Goal: Task Accomplishment & Management: Use online tool/utility

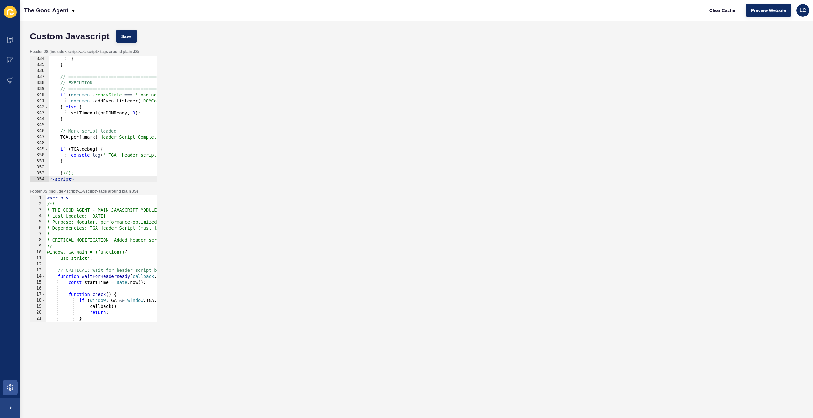
scroll to position [5023, 0]
click at [85, 163] on div "} , 2000 ) ; } } // ============================================ // EXECUTION /…" at bounding box center [544, 119] width 992 height 139
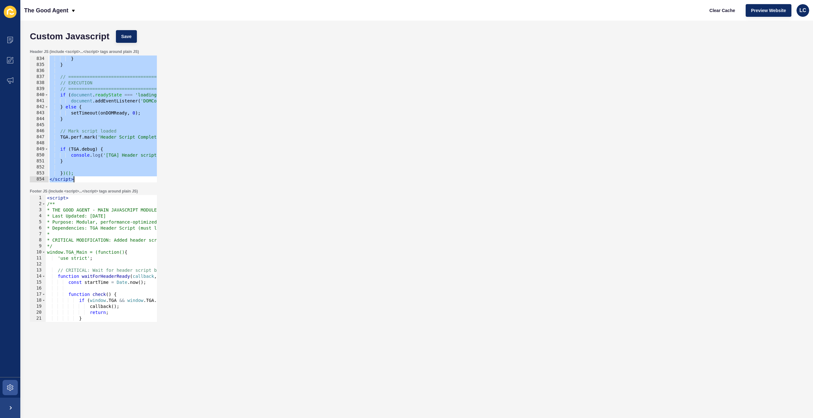
paste textarea
type textarea "</script>"
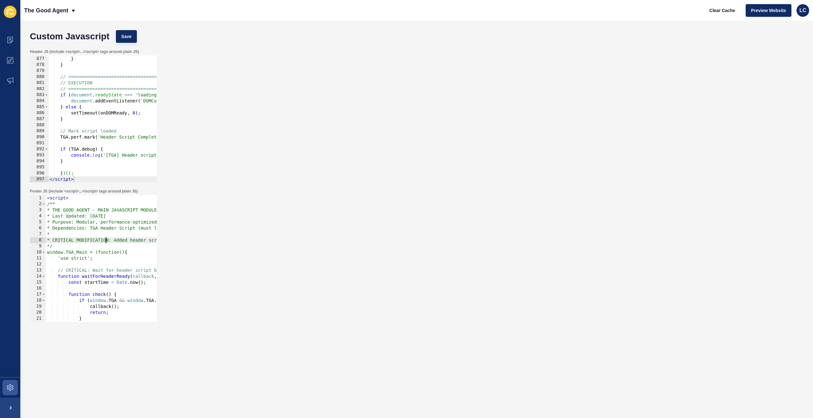
click at [105, 240] on div "< script > /** * THE GOOD AGENT - MAIN JAVASCRIPT MODULE * Last Updated: [DATE]…" at bounding box center [428, 264] width 765 height 139
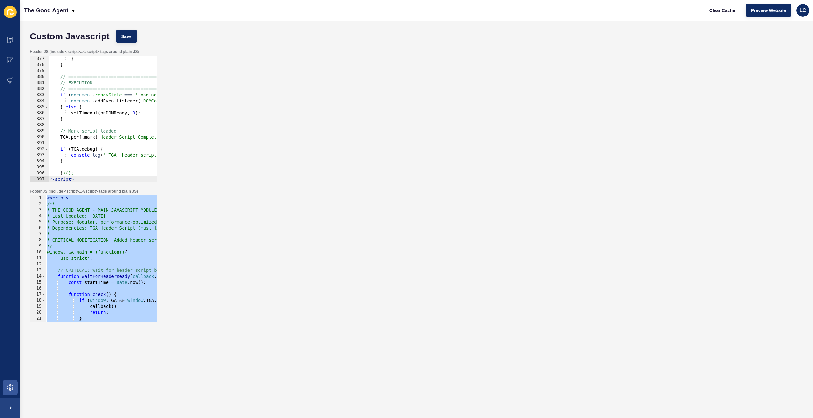
paste textarea
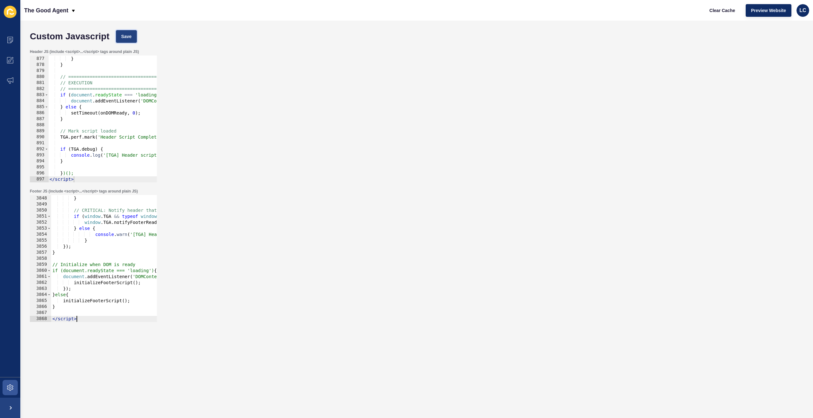
click at [129, 36] on span "Save" at bounding box center [126, 36] width 10 height 6
click at [713, 10] on span "Clear Cache" at bounding box center [722, 10] width 26 height 6
click at [90, 231] on div "console . warn ( '[TGA] Additional setup functions failed:' , e ) ; } // CRITIC…" at bounding box center [433, 258] width 765 height 139
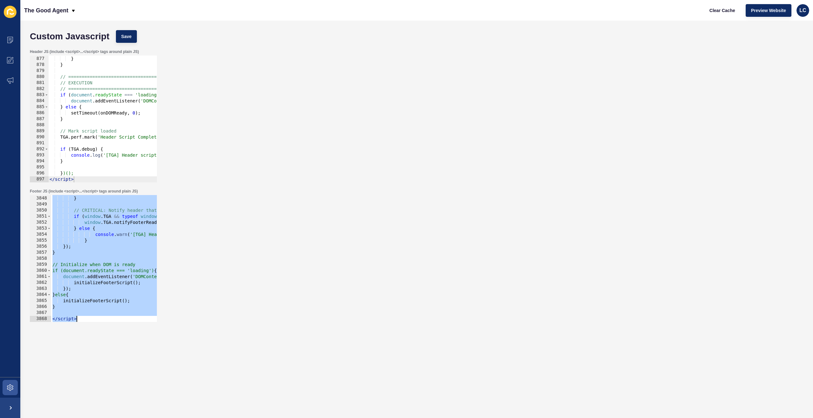
paste textarea
type textarea "</script>"
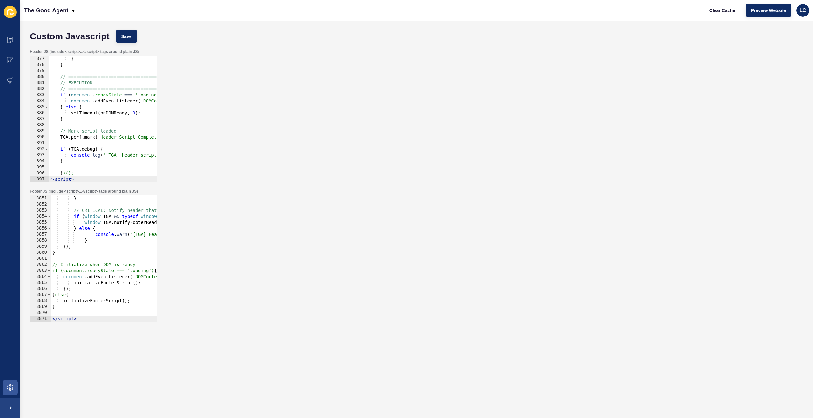
click at [103, 77] on div "} , 2000 ) ; } } // ============================================ // EXECUTION /…" at bounding box center [544, 119] width 992 height 139
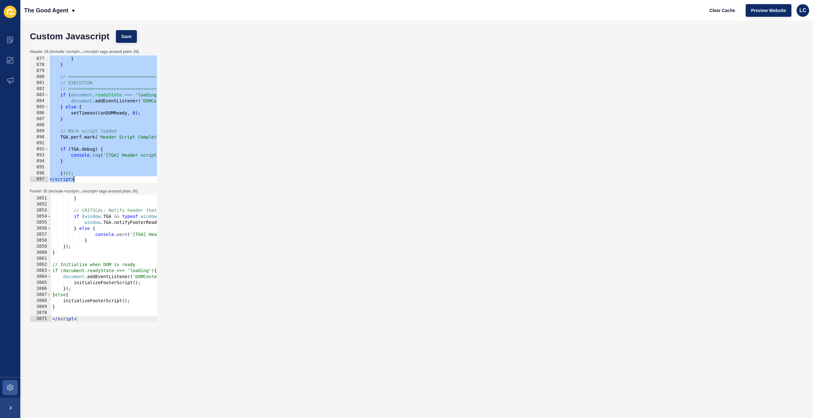
paste textarea
type textarea "</script>"
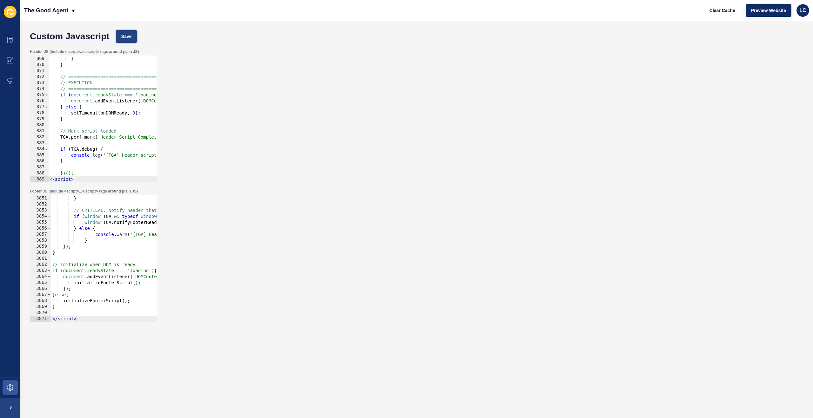
click at [126, 34] on span "Save" at bounding box center [126, 36] width 10 height 6
click at [727, 9] on span "Clear Cache" at bounding box center [722, 10] width 26 height 6
click at [124, 204] on div "console . warn ( '[TGA] Additional setup functions failed:' , e ) ; } // CRITIC…" at bounding box center [433, 258] width 765 height 139
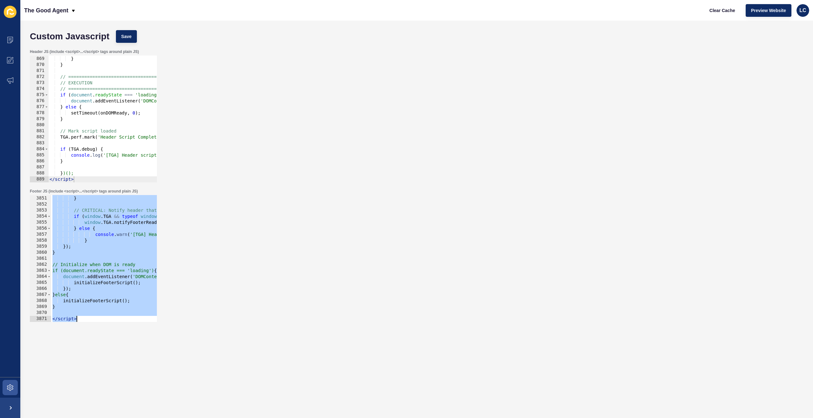
paste textarea
type textarea "</script>"
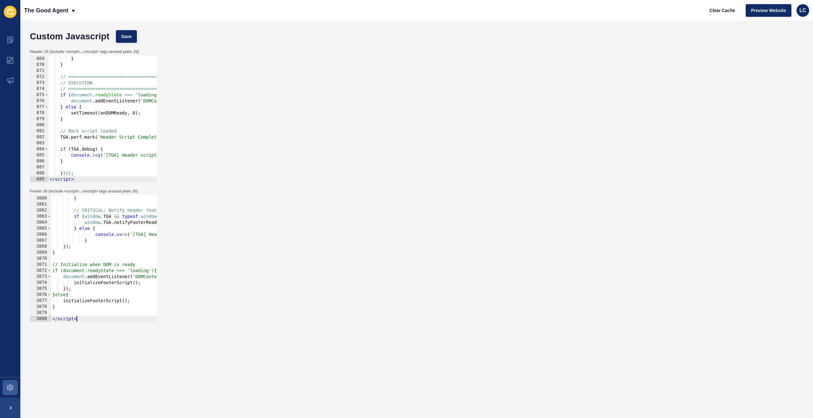
click at [147, 124] on div "} , 2000 ) ; } } // ============================================ // EXECUTION /…" at bounding box center [544, 119] width 992 height 139
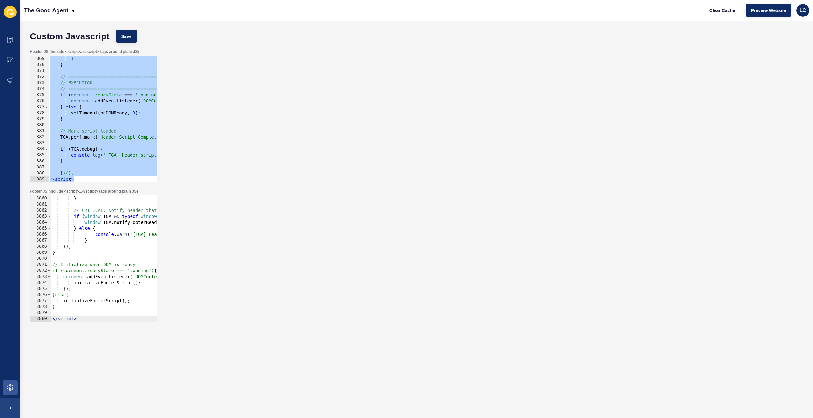
paste textarea
type textarea "</script>"
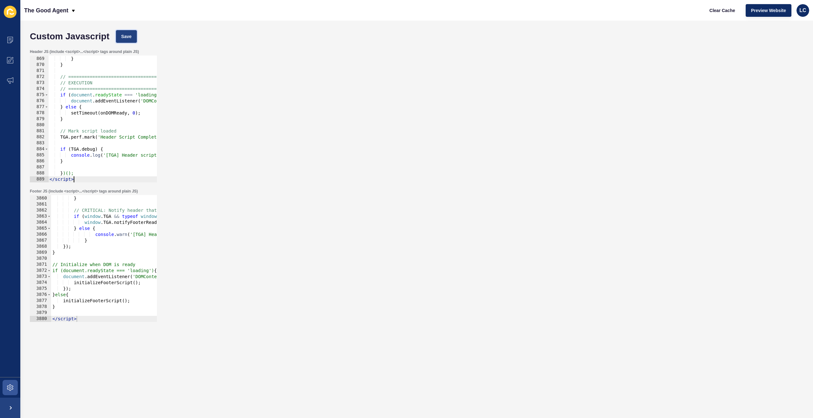
click at [126, 38] on span "Save" at bounding box center [126, 36] width 10 height 6
click at [727, 6] on button "Clear Cache" at bounding box center [722, 10] width 37 height 13
click at [137, 234] on div "console . warn ( '[TGA] Additional setup functions failed:' , e ) ; } // CRITIC…" at bounding box center [433, 258] width 765 height 139
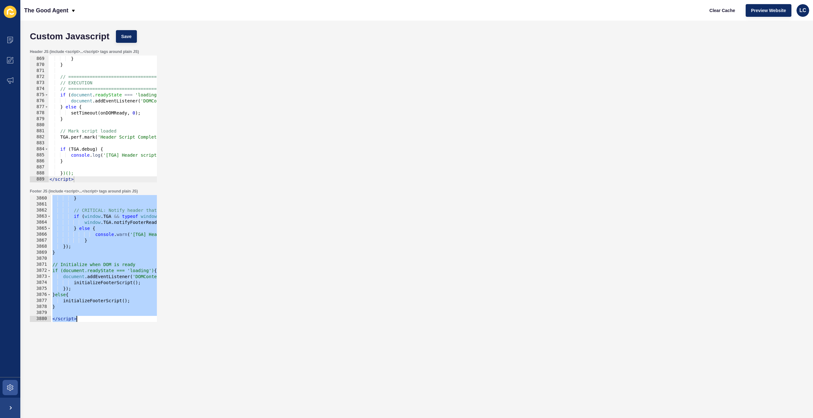
paste textarea
type textarea "</script>"
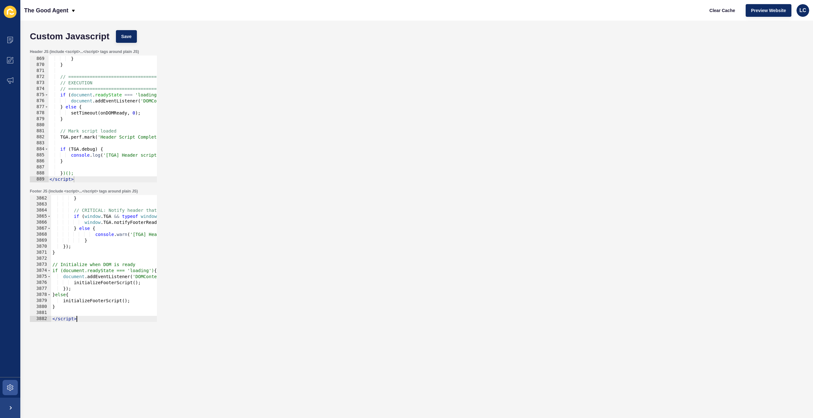
click at [90, 97] on div "} , 2000 ) ; } } // ============================================ // EXECUTION /…" at bounding box center [544, 119] width 992 height 139
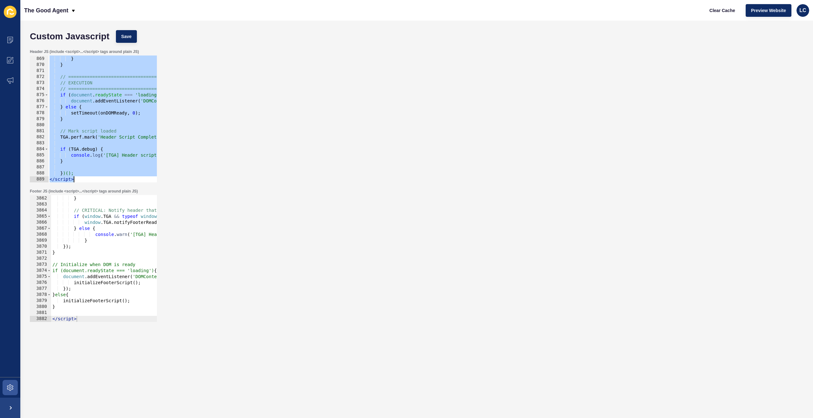
paste textarea
type textarea "</script>"
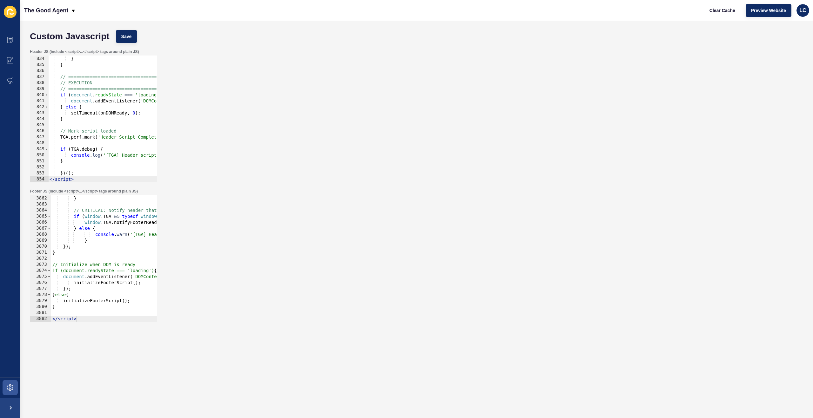
scroll to position [5023, 0]
click at [129, 30] on div "Custom Javascript Save" at bounding box center [417, 36] width 780 height 19
click at [123, 37] on button "Save" at bounding box center [126, 36] width 21 height 13
click at [714, 9] on span "Clear Cache" at bounding box center [722, 10] width 26 height 6
click at [78, 222] on div "console . warn ( '[TGA] Additional setup functions failed:' , e ) ; } // CRITIC…" at bounding box center [433, 258] width 765 height 139
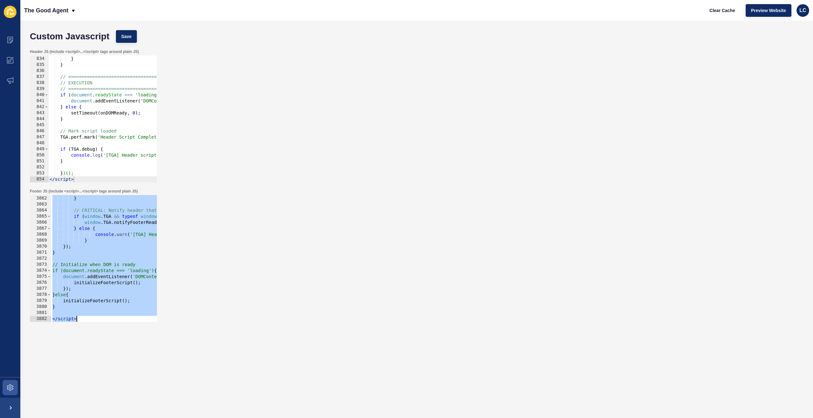
paste textarea
type textarea "</script>"
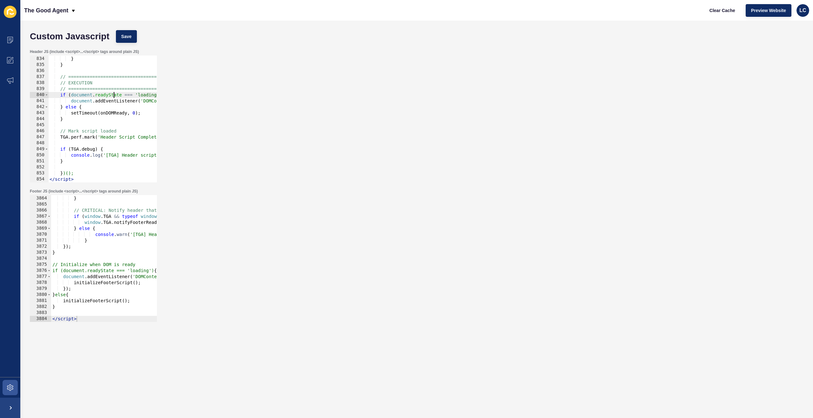
click at [115, 96] on div "} , 2000 ) ; } } // ============================================ // EXECUTION /…" at bounding box center [544, 119] width 992 height 139
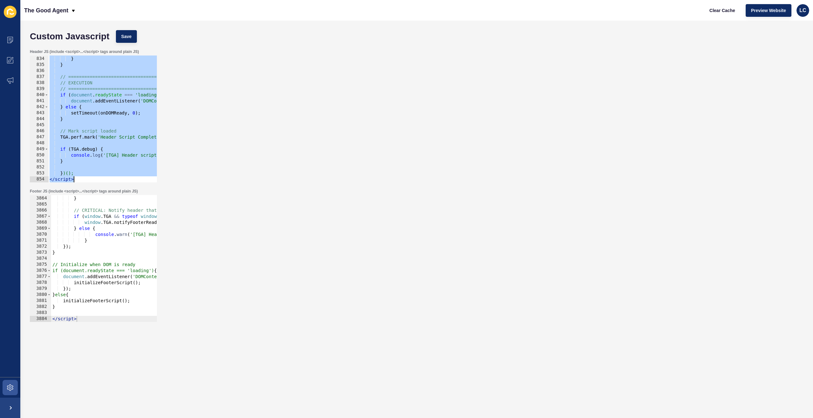
paste textarea
type textarea "</script>"
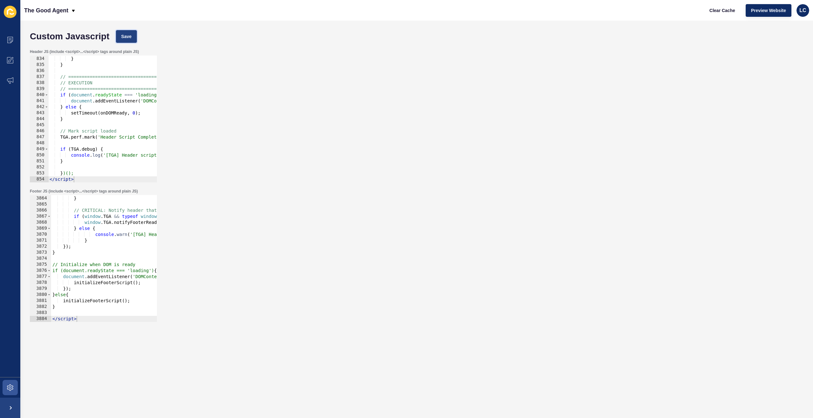
click at [136, 38] on button "Save" at bounding box center [126, 36] width 21 height 13
click at [714, 13] on span "Clear Cache" at bounding box center [722, 10] width 26 height 6
click at [126, 231] on div "console . warn ( '[TGA] Additional setup functions failed:' , e ) ; } // CRITIC…" at bounding box center [433, 258] width 765 height 139
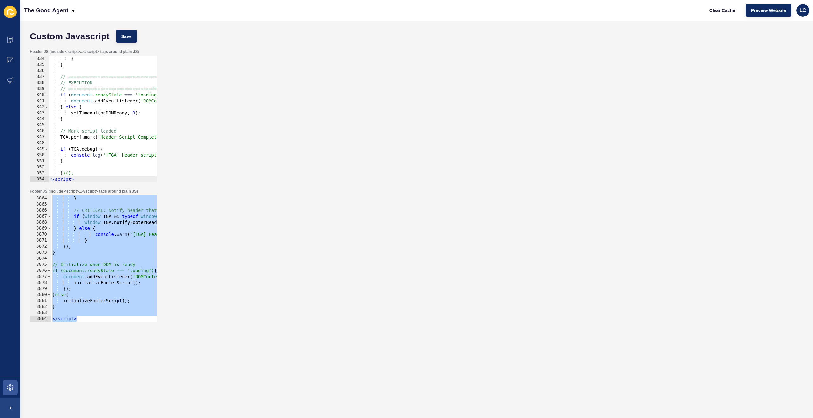
paste textarea
type textarea "</script>"
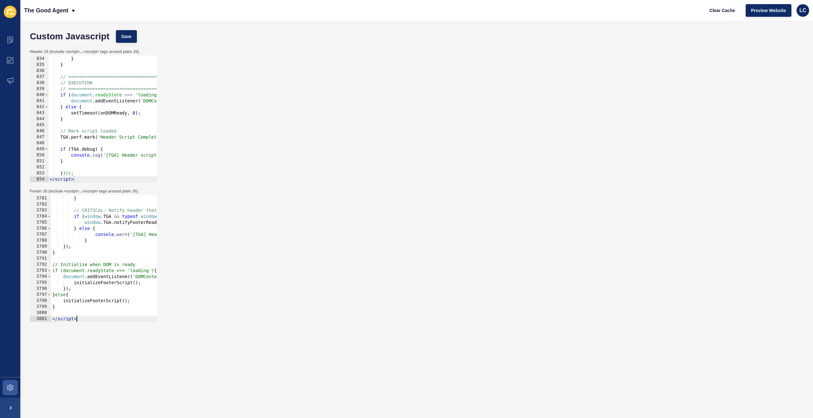
click at [125, 93] on div "} , 2000 ) ; } } // ============================================ // EXECUTION /…" at bounding box center [544, 119] width 992 height 139
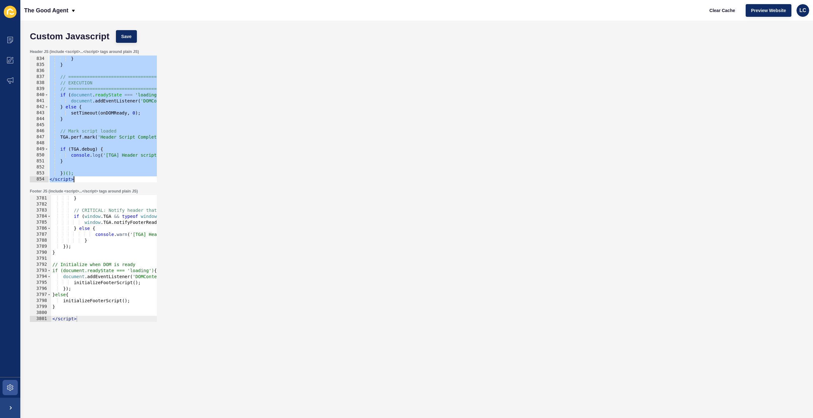
paste textarea
type textarea "</script>"
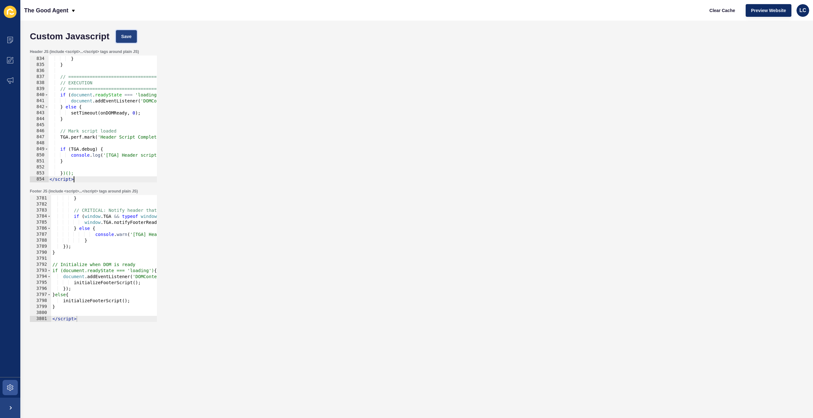
click at [130, 37] on span "Save" at bounding box center [126, 36] width 10 height 6
click at [714, 15] on button "Clear Cache" at bounding box center [722, 10] width 37 height 13
click at [90, 246] on div "console . warn ( '[TGA] Additional setup functions failed:' , e ) ; } // CRITIC…" at bounding box center [433, 258] width 765 height 139
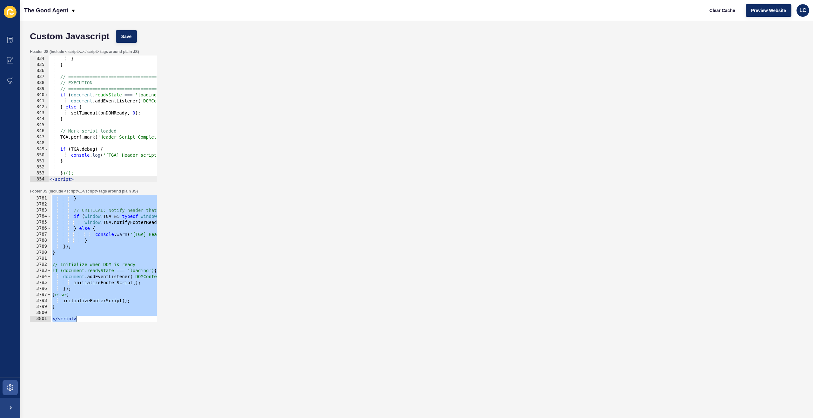
paste textarea
type textarea "</script>"
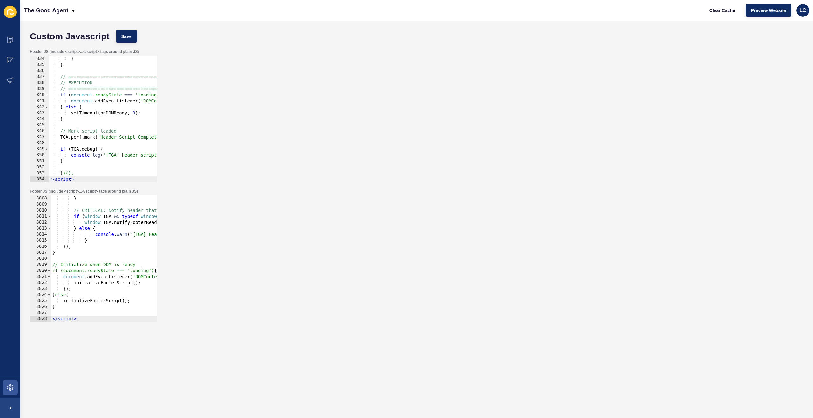
click at [108, 67] on div "} , 2000 ) ; } } // ============================================ // EXECUTION /…" at bounding box center [544, 119] width 992 height 139
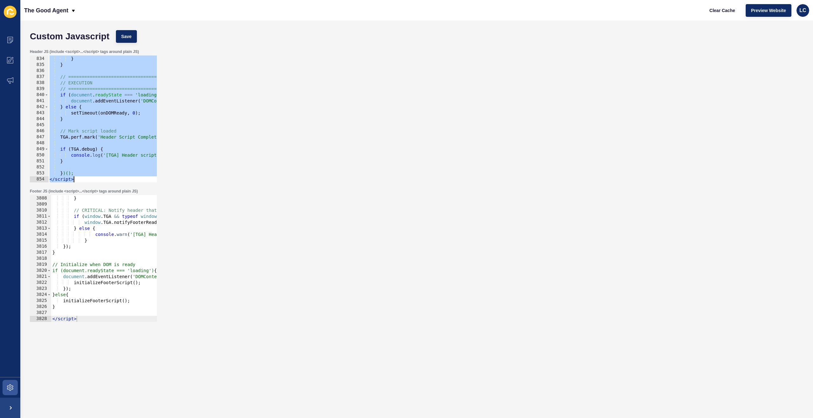
paste textarea
type textarea "</script>"
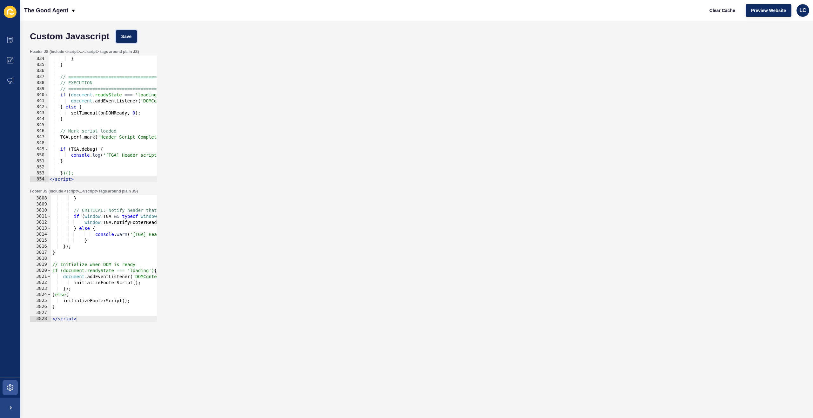
drag, startPoint x: 128, startPoint y: 33, endPoint x: 183, endPoint y: 39, distance: 55.9
click at [128, 33] on button "Save" at bounding box center [126, 36] width 21 height 13
click at [722, 10] on span "Clear Cache" at bounding box center [722, 10] width 26 height 6
click at [130, 239] on div "console . warn ( '[TGA] Additional setup functions failed:' , e ) ; } // CRITIC…" at bounding box center [433, 258] width 765 height 139
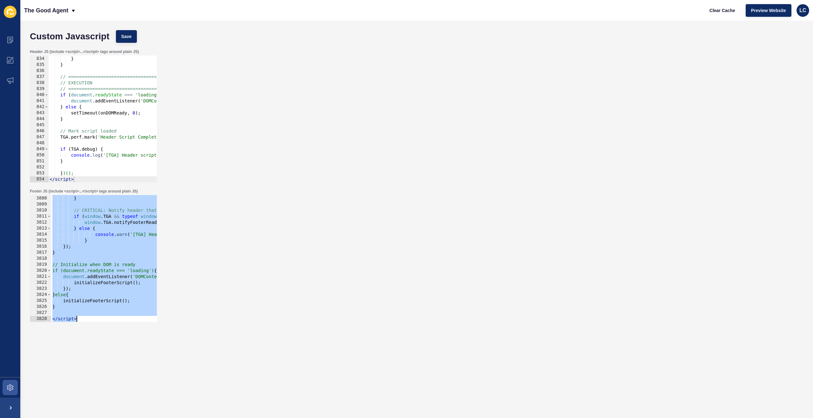
paste textarea
type textarea "</script>"
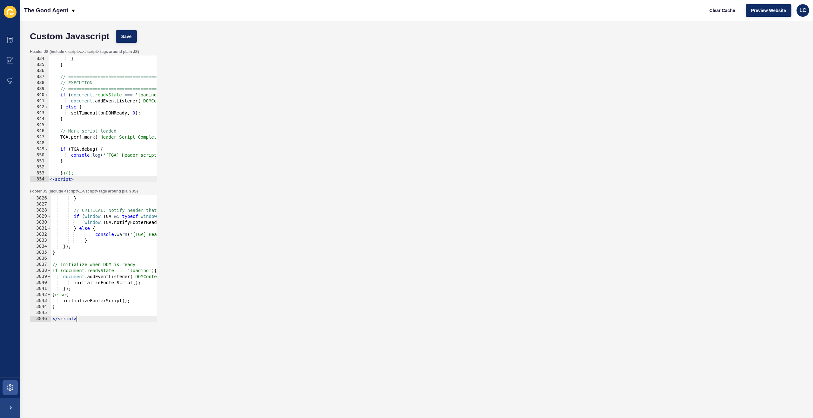
click at [102, 90] on div "} , 2000 ) ; } } // ============================================ // EXECUTION /…" at bounding box center [544, 119] width 992 height 139
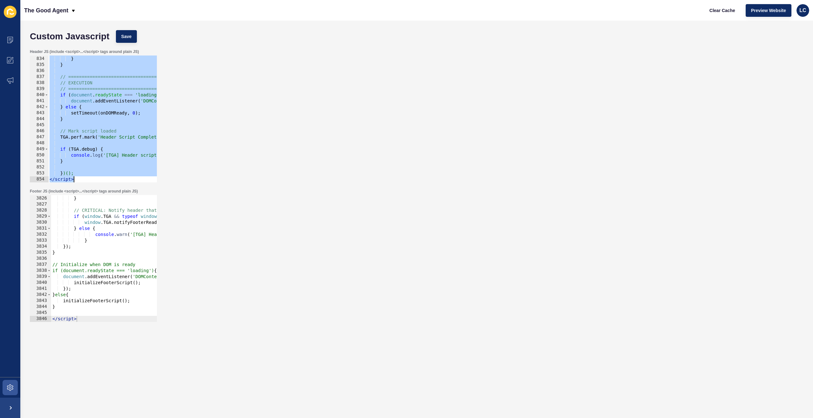
paste textarea
type textarea "</script>"
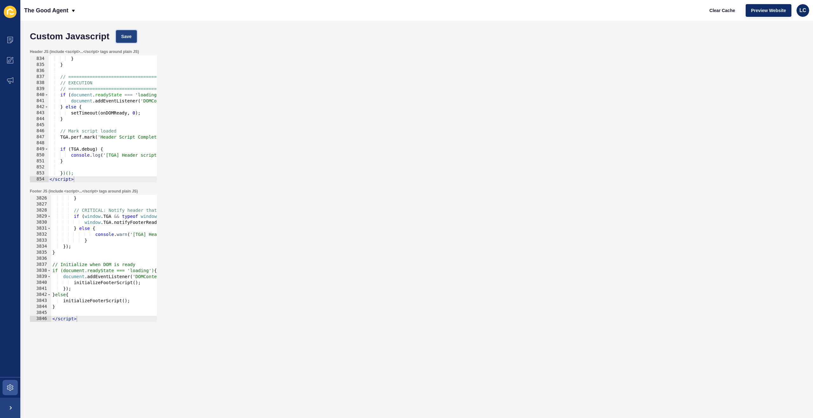
drag, startPoint x: 125, startPoint y: 37, endPoint x: 128, endPoint y: 37, distance: 3.2
click at [128, 37] on span "Save" at bounding box center [126, 36] width 10 height 6
click at [711, 11] on span "Clear Cache" at bounding box center [722, 10] width 26 height 6
click at [106, 235] on div "console . warn ( '[TGA] Additional setup functions failed:' , e ) ; } // CRITIC…" at bounding box center [432, 258] width 765 height 139
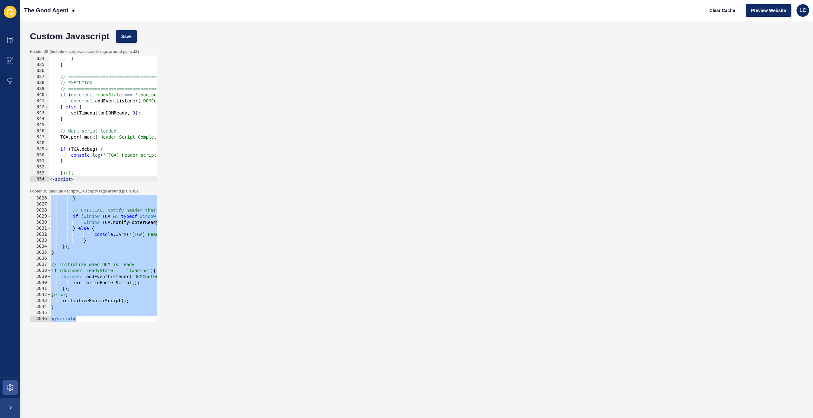
paste textarea
type textarea "</script>"
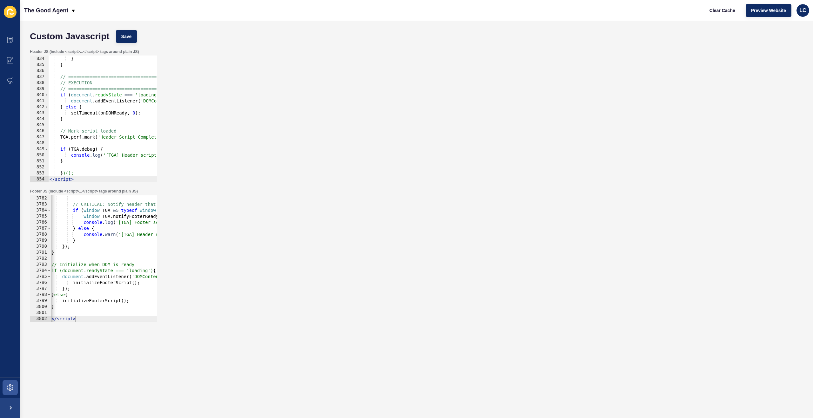
click at [130, 97] on div "} , 2000 ) ; } } // ============================================ // EXECUTION /…" at bounding box center [544, 119] width 992 height 139
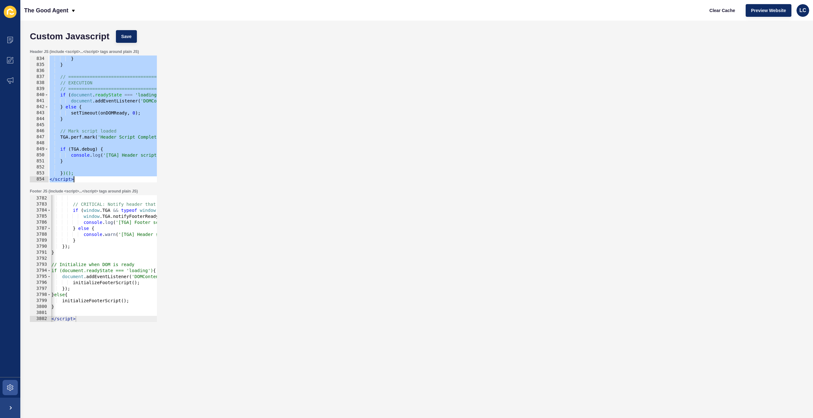
paste textarea
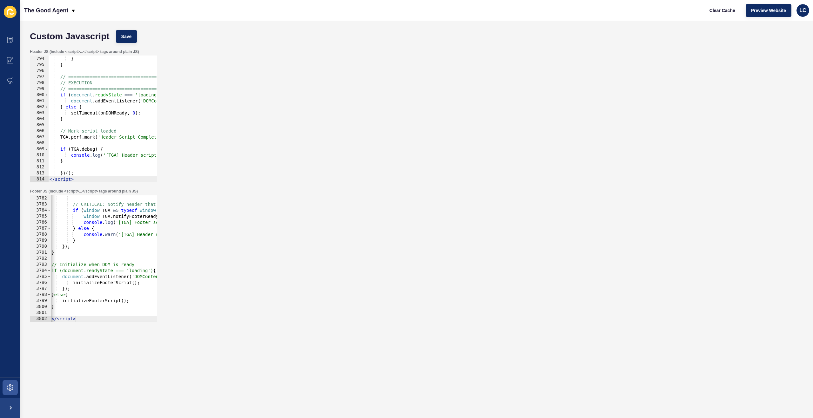
scroll to position [4782, 0]
type textarea "</script>"
click at [130, 37] on span "Save" at bounding box center [126, 36] width 10 height 6
click at [726, 10] on span "Clear Cache" at bounding box center [722, 10] width 26 height 6
